Goal: Find specific page/section

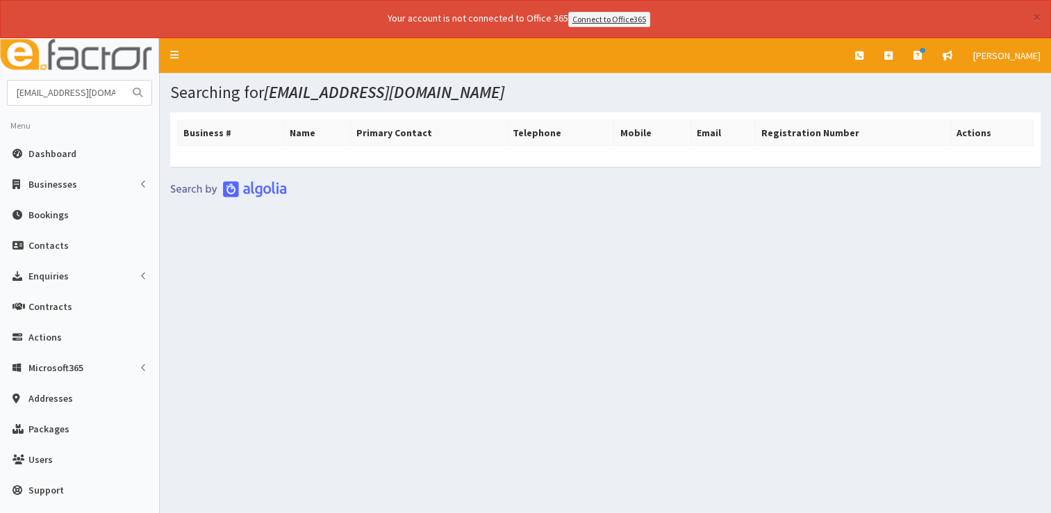
click at [128, 93] on button "submit" at bounding box center [138, 93] width 28 height 24
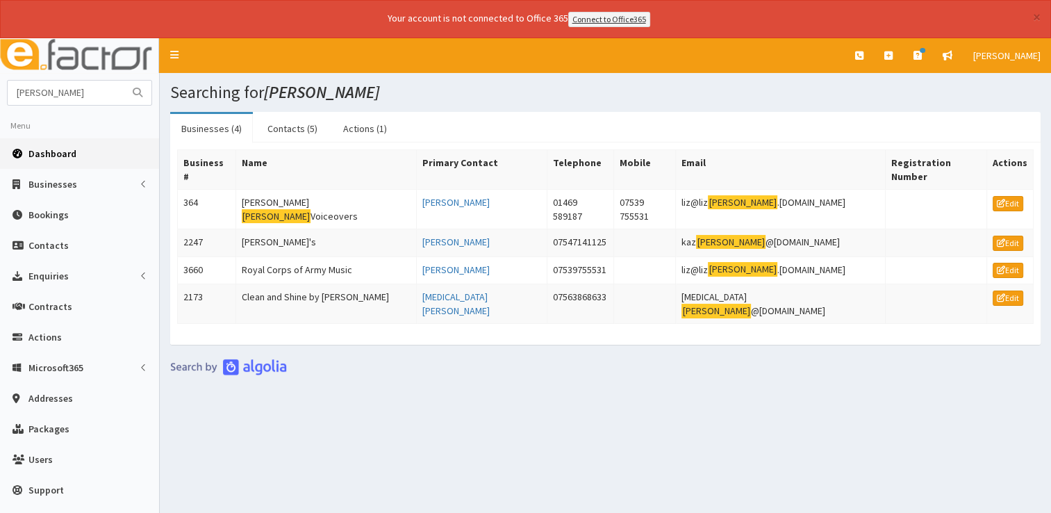
click at [65, 144] on link "Dashboard" at bounding box center [79, 153] width 159 height 31
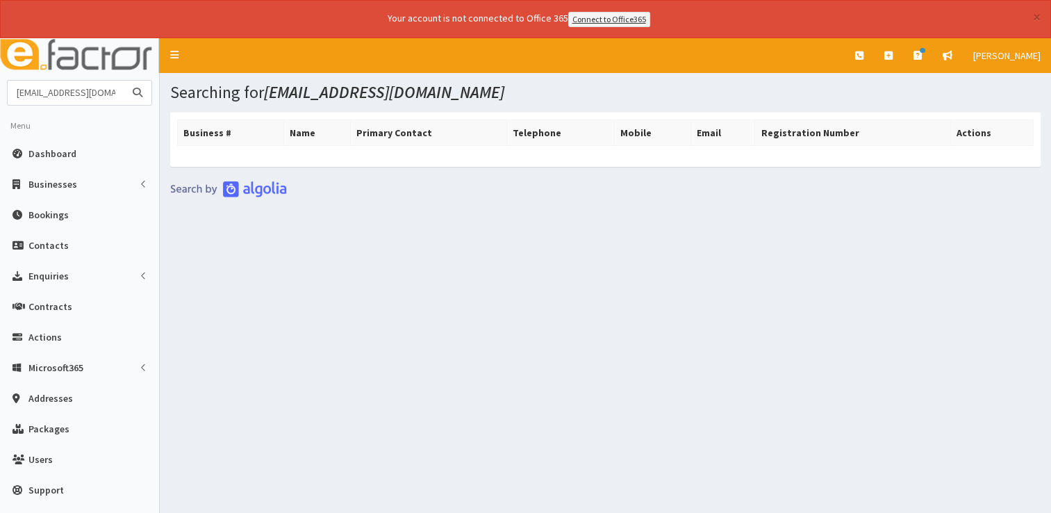
click at [122, 90] on input "steph@cwtchycookies.co.uk" at bounding box center [66, 93] width 117 height 24
type input "u"
type input "[PERSON_NAME]"
click at [124, 81] on button "submit" at bounding box center [138, 93] width 28 height 24
